Goal: Navigation & Orientation: Find specific page/section

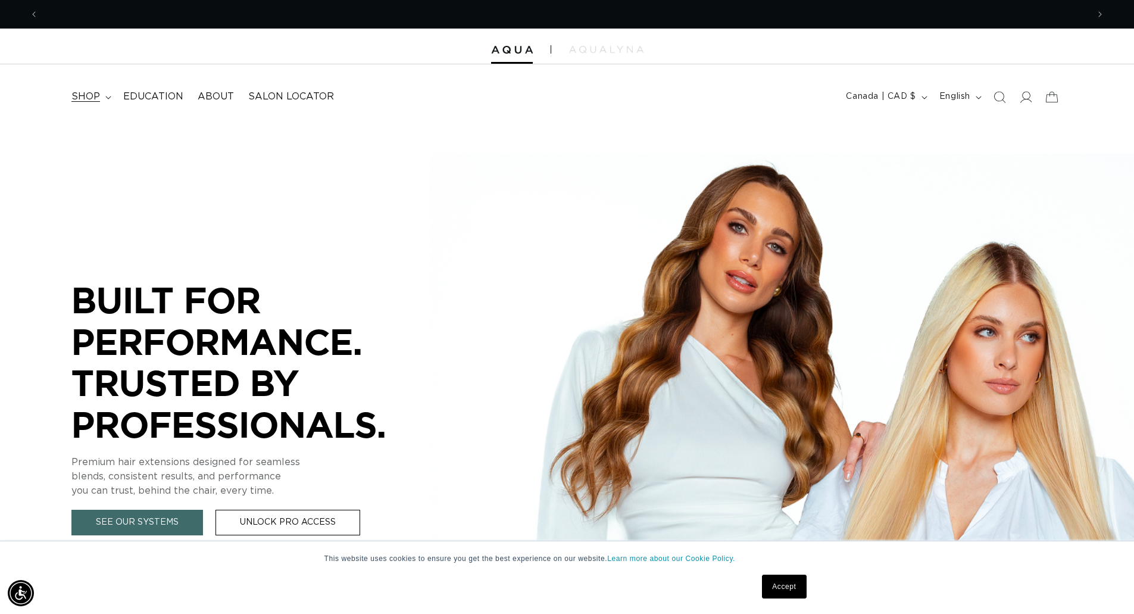
scroll to position [0, 1049]
click at [107, 96] on icon at bounding box center [108, 98] width 6 height 4
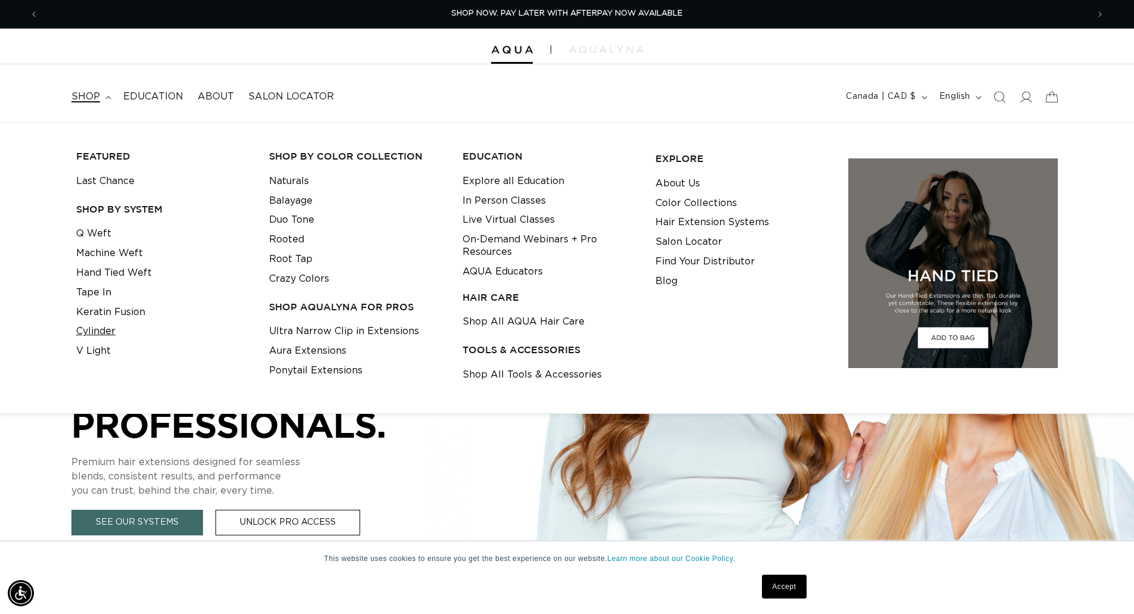
click at [94, 330] on link "Cylinder" at bounding box center [95, 331] width 39 height 20
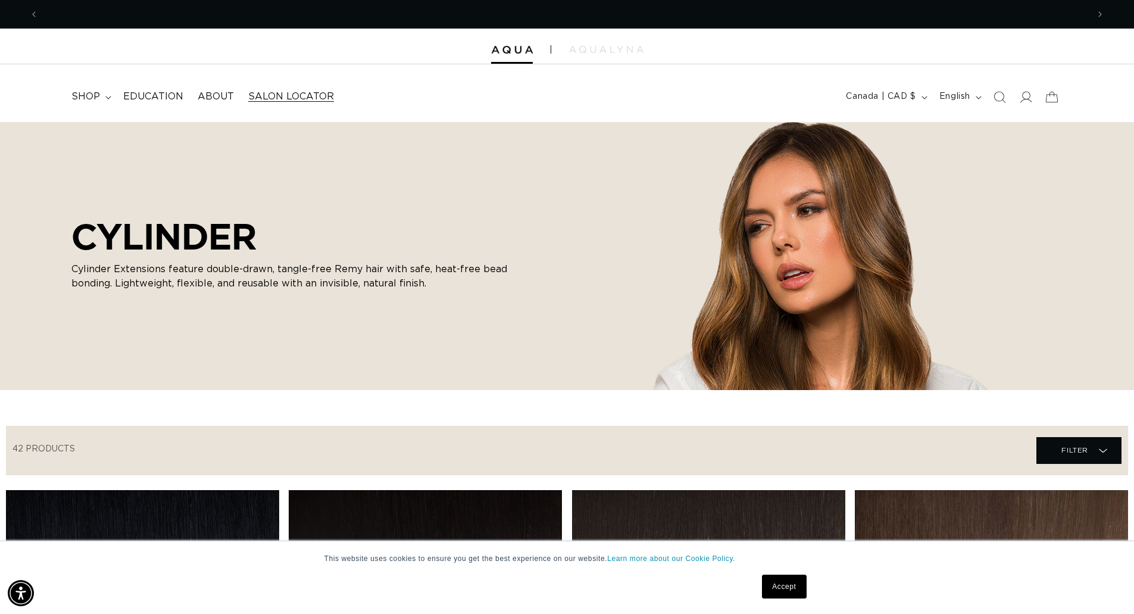
scroll to position [0, 1049]
click at [109, 97] on icon at bounding box center [107, 97] width 5 height 3
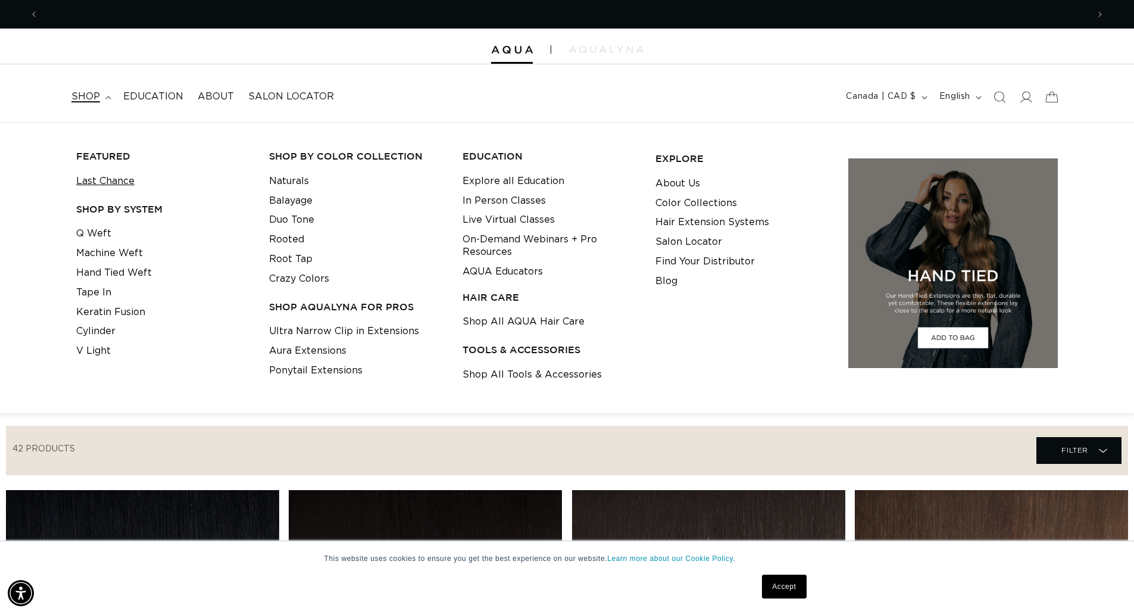
scroll to position [0, 0]
click at [99, 232] on link "Q Weft" at bounding box center [93, 234] width 35 height 20
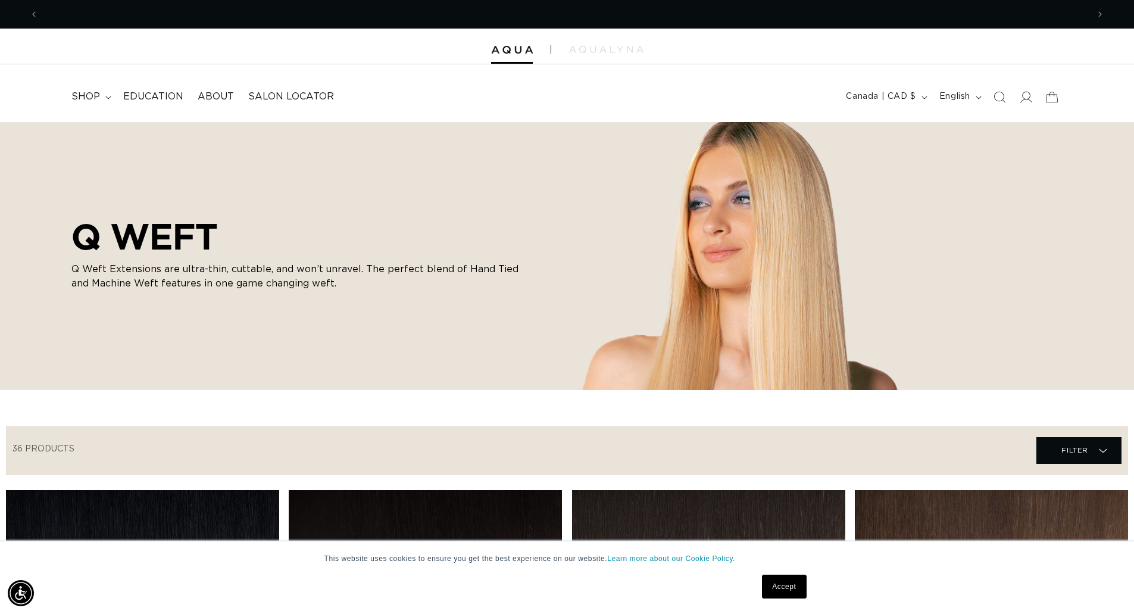
scroll to position [0, 2098]
